Goal: Book appointment/travel/reservation

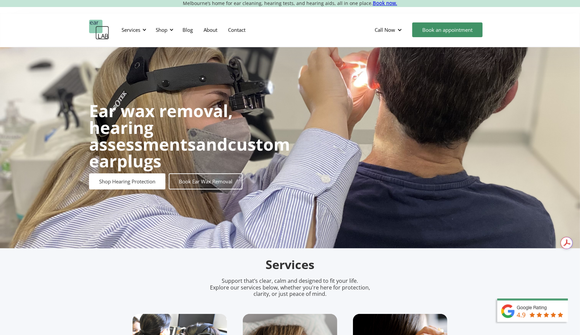
click at [444, 31] on link "Book an appointment" at bounding box center [447, 29] width 70 height 15
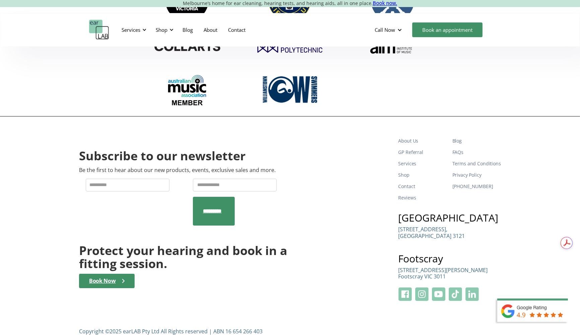
scroll to position [2208, 0]
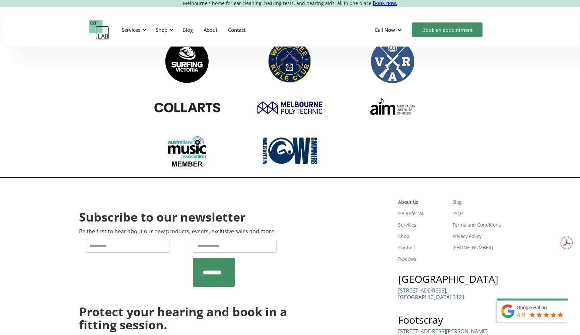
click at [411, 196] on link "About Us" at bounding box center [422, 201] width 49 height 11
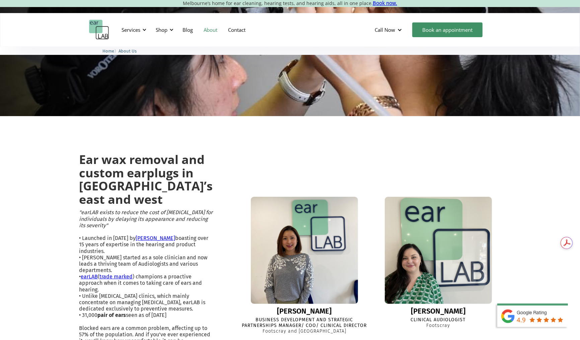
scroll to position [67, 0]
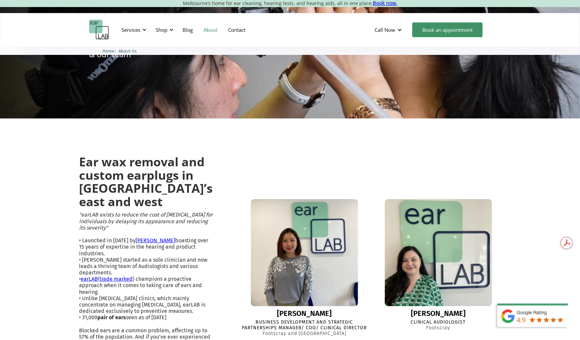
drag, startPoint x: 85, startPoint y: 160, endPoint x: 110, endPoint y: 163, distance: 24.7
click at [85, 160] on h2 "Ear wax removal and custom earplugs in Melbourne’s east and west" at bounding box center [146, 181] width 134 height 53
click at [110, 163] on h2 "Ear wax removal and custom earplugs in Melbourne’s east and west" at bounding box center [146, 181] width 134 height 53
click at [125, 166] on h2 "Ear wax removal and custom earplugs in Melbourne’s east and west" at bounding box center [146, 181] width 134 height 53
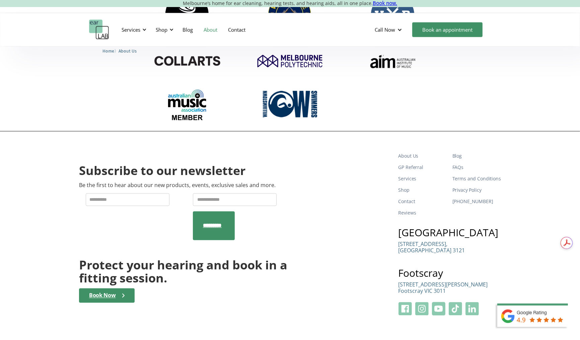
scroll to position [967, 0]
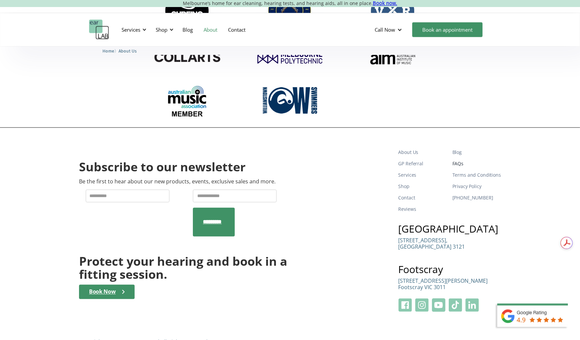
click at [457, 158] on link "FAQs" at bounding box center [476, 163] width 49 height 11
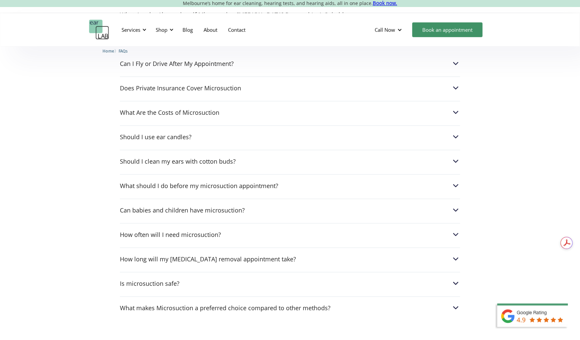
scroll to position [268, 0]
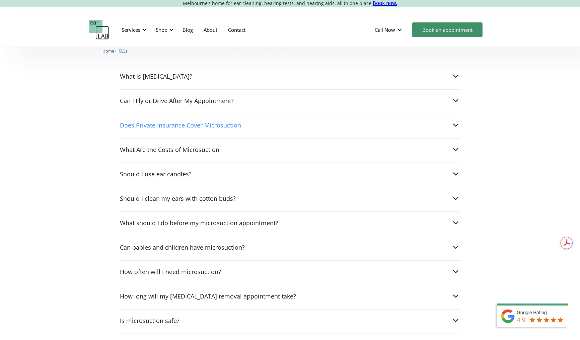
click at [454, 123] on img at bounding box center [455, 125] width 9 height 9
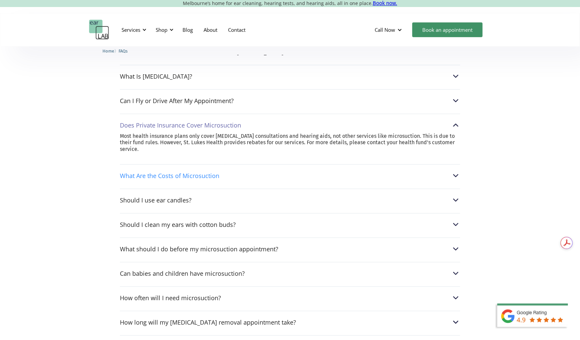
click at [454, 172] on img at bounding box center [455, 175] width 9 height 9
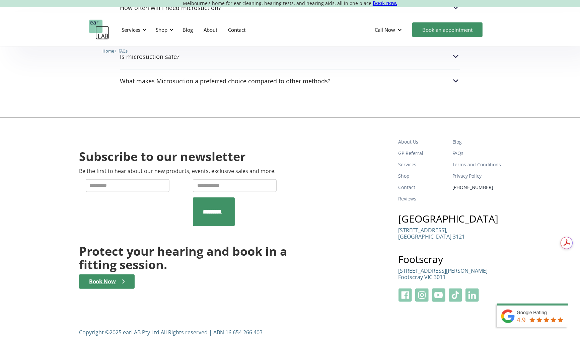
scroll to position [564, 0]
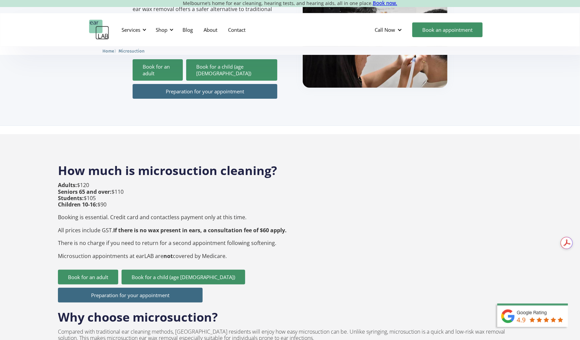
scroll to position [167, 0]
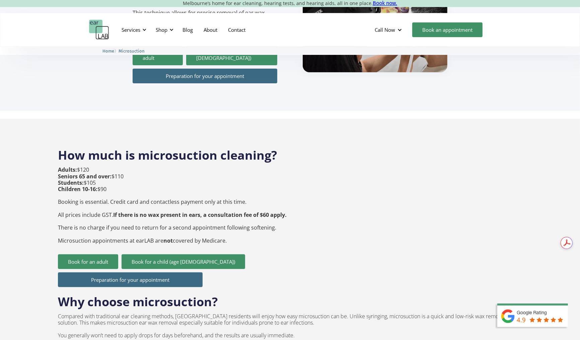
click at [132, 272] on link "Preparation for your appointment" at bounding box center [130, 279] width 145 height 15
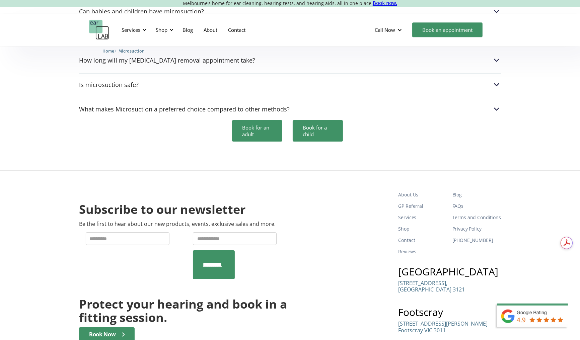
scroll to position [2004, 0]
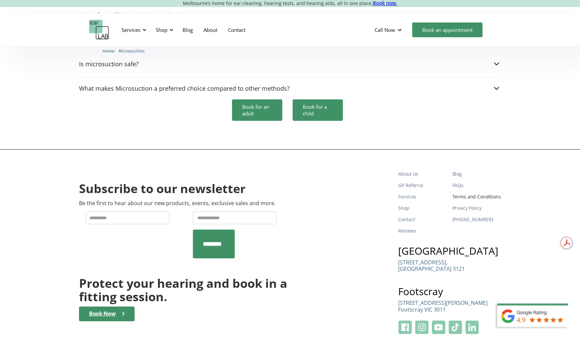
click at [477, 191] on link "Terms and Conditions" at bounding box center [476, 196] width 49 height 11
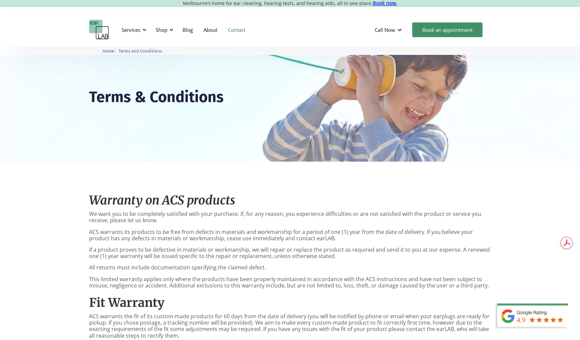
click at [241, 29] on link "Contact" at bounding box center [237, 29] width 28 height 19
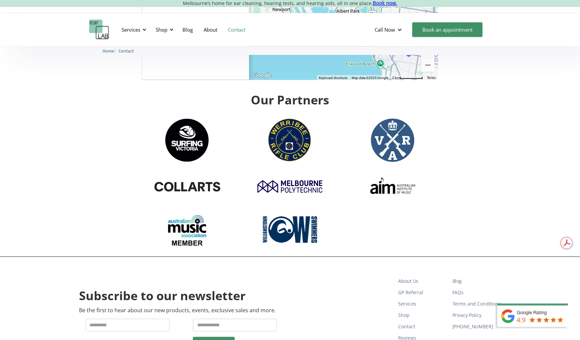
scroll to position [1171, 0]
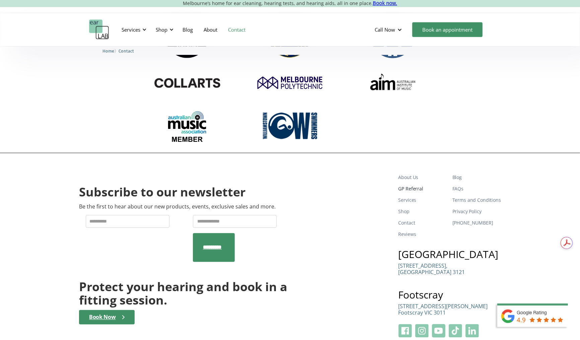
click at [413, 183] on link "GP Referral" at bounding box center [422, 188] width 49 height 11
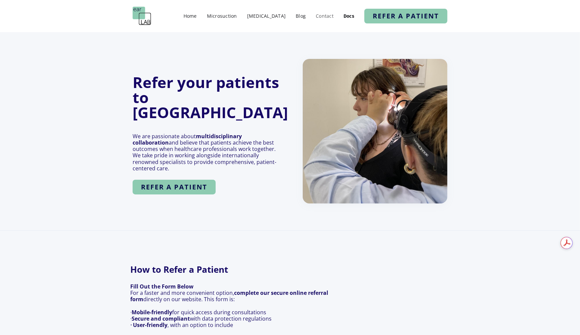
click at [334, 17] on link "Contact" at bounding box center [324, 16] width 24 height 10
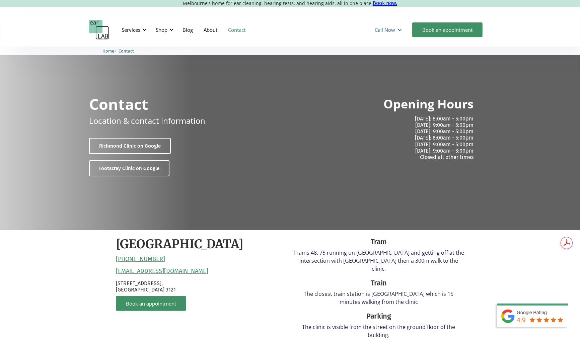
click at [397, 26] on div "Call Now" at bounding box center [388, 30] width 39 height 20
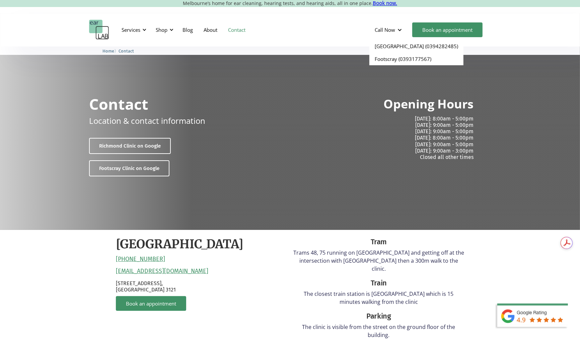
click at [517, 16] on div "Services Microsuction Unblocking your ears in the safest, fastest way possible.…" at bounding box center [290, 29] width 580 height 33
click at [263, 252] on div "[GEOGRAPHIC_DATA] [PHONE_NUMBER] [EMAIL_ADDRESS][DOMAIN_NAME] [STREET_ADDRESS] …" at bounding box center [201, 311] width 171 height 148
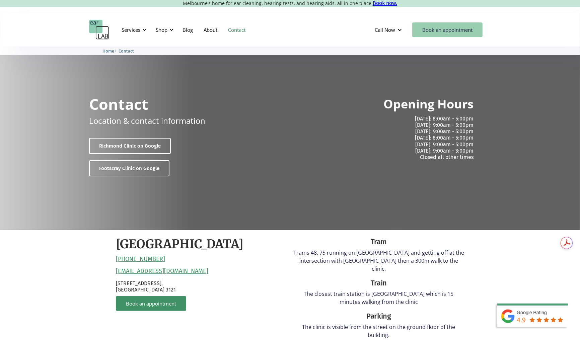
click at [438, 29] on link "Book an appointment" at bounding box center [447, 29] width 70 height 15
